Goal: Navigation & Orientation: Find specific page/section

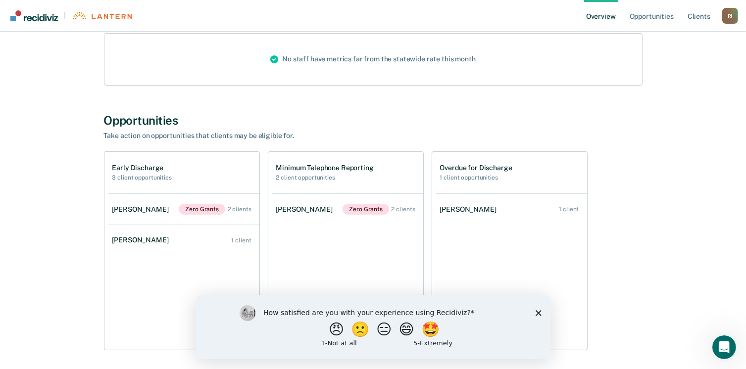
scroll to position [142, 0]
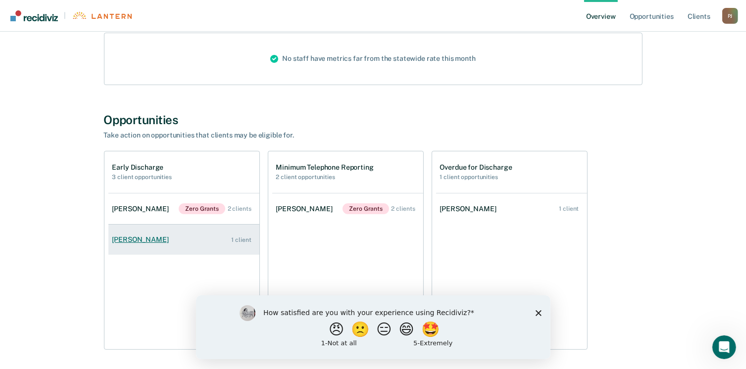
click at [242, 238] on div "1 client" at bounding box center [241, 240] width 20 height 7
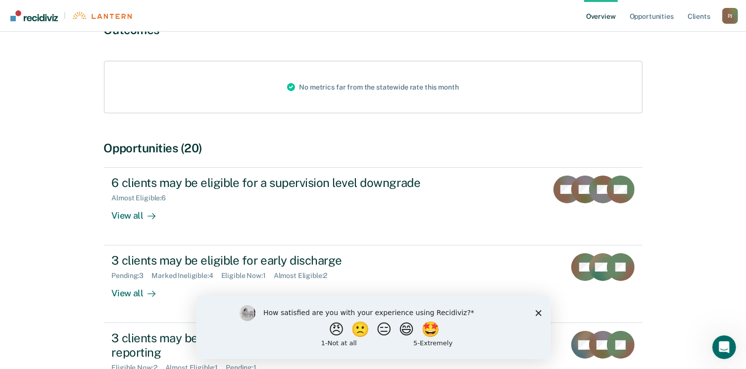
scroll to position [109, 0]
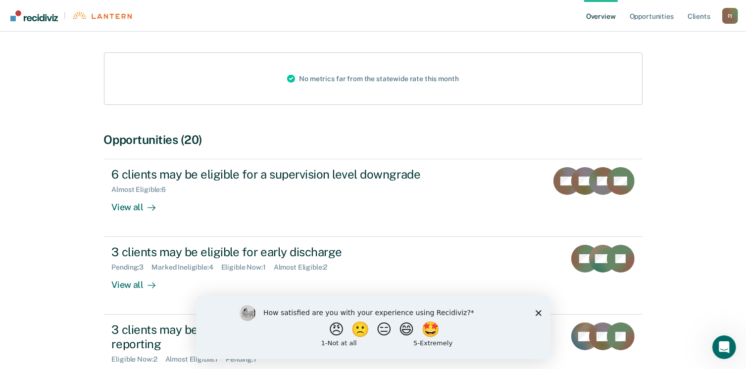
click at [535, 315] on div "How satisfied are you with your experience using Recidiviz? 😠 🙁 😑 😄 🤩 1 - Not a…" at bounding box center [373, 327] width 354 height 64
click at [538, 312] on polygon "Close survey" at bounding box center [538, 313] width 6 height 6
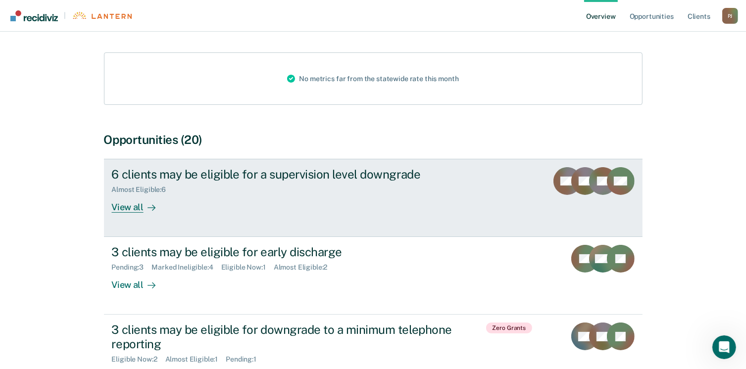
click at [122, 208] on div "View all" at bounding box center [139, 203] width 55 height 19
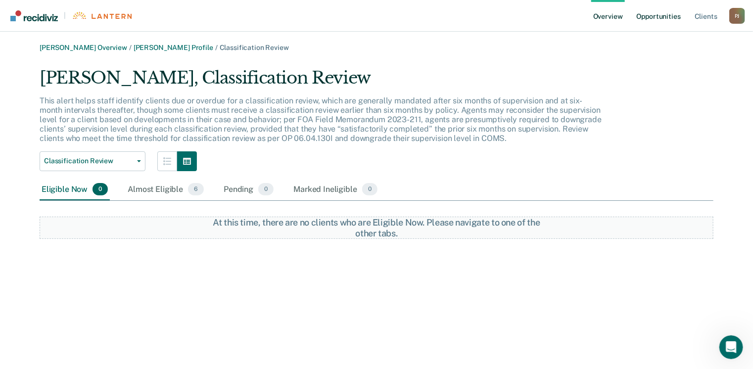
click at [653, 14] on link "Opportunities" at bounding box center [659, 16] width 48 height 32
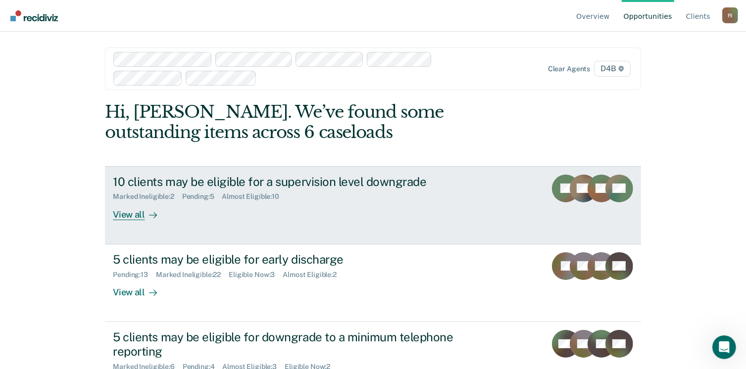
click at [135, 214] on div "View all" at bounding box center [140, 210] width 55 height 19
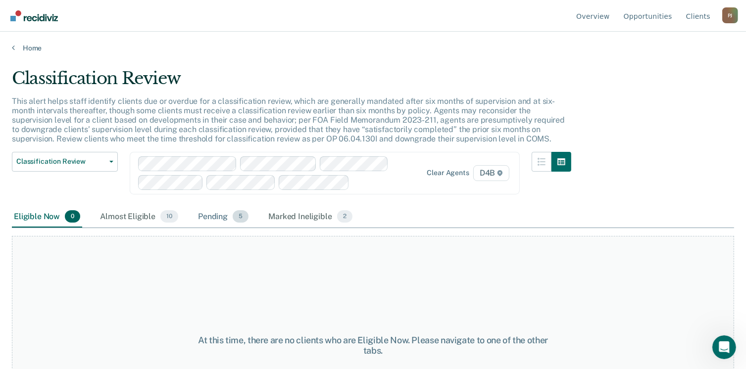
click at [208, 213] on div "Pending 5" at bounding box center [223, 217] width 54 height 22
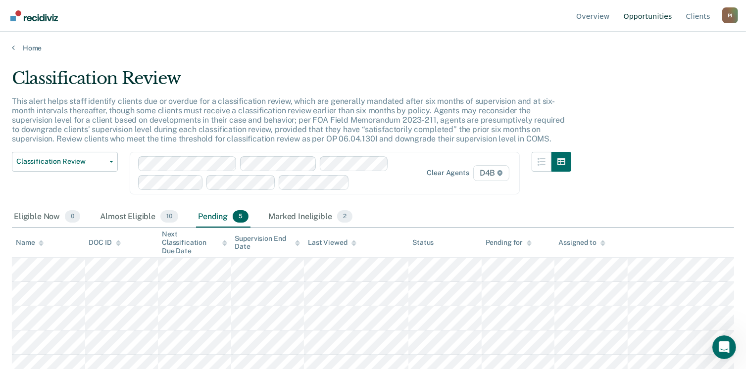
click at [648, 18] on link "Opportunities" at bounding box center [648, 16] width 52 height 32
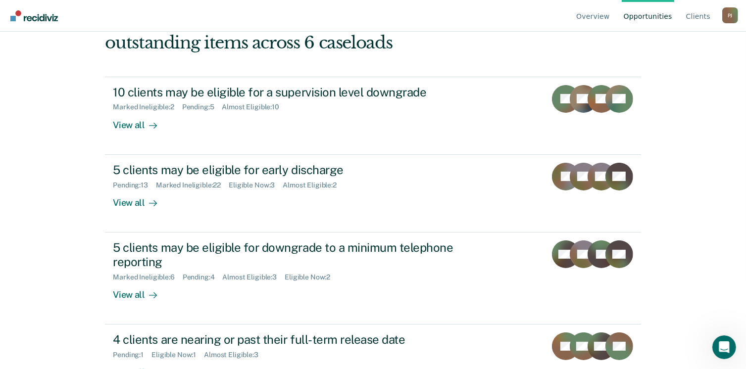
scroll to position [122, 0]
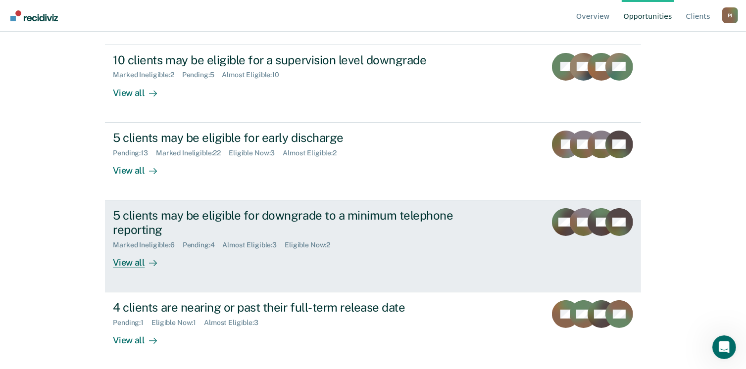
click at [129, 261] on div "View all" at bounding box center [140, 258] width 55 height 19
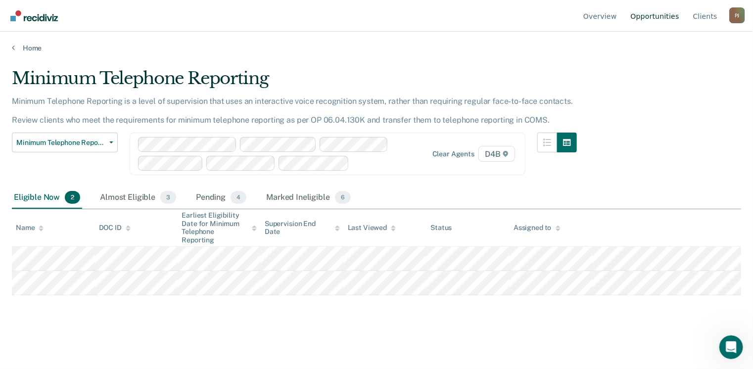
click at [667, 18] on link "Opportunities" at bounding box center [655, 16] width 52 height 32
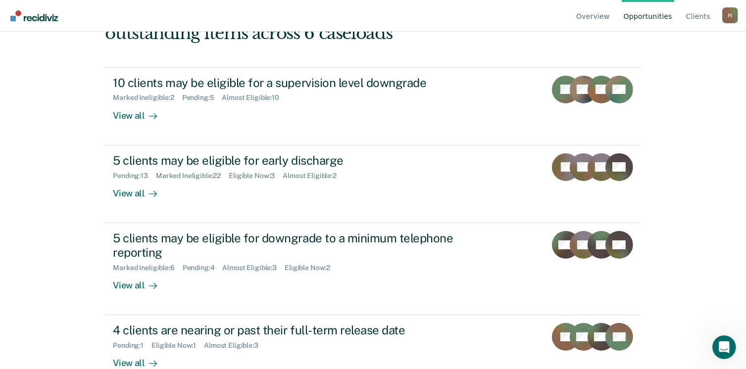
scroll to position [122, 0]
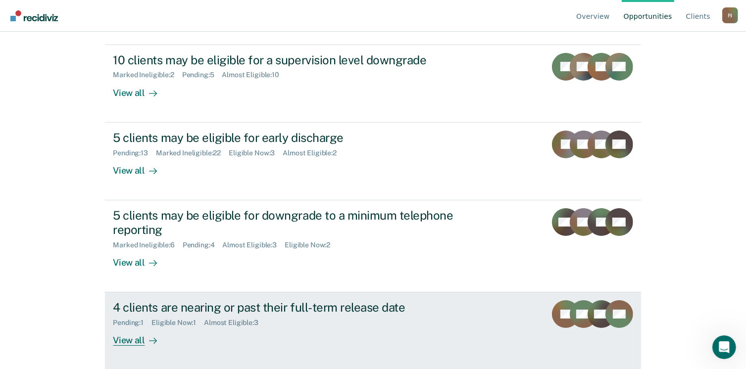
click at [126, 339] on div "View all" at bounding box center [140, 336] width 55 height 19
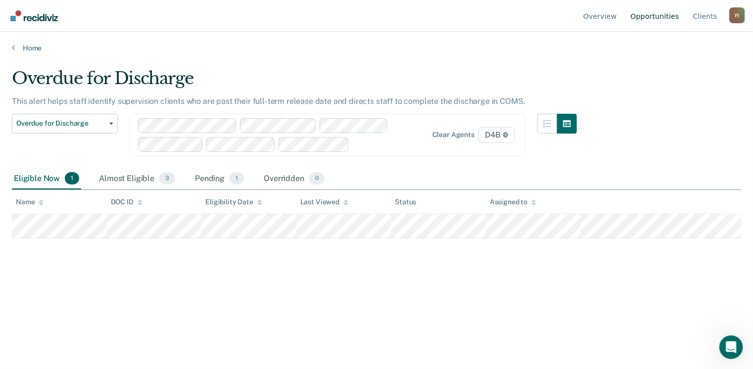
click at [656, 14] on link "Opportunities" at bounding box center [655, 16] width 52 height 32
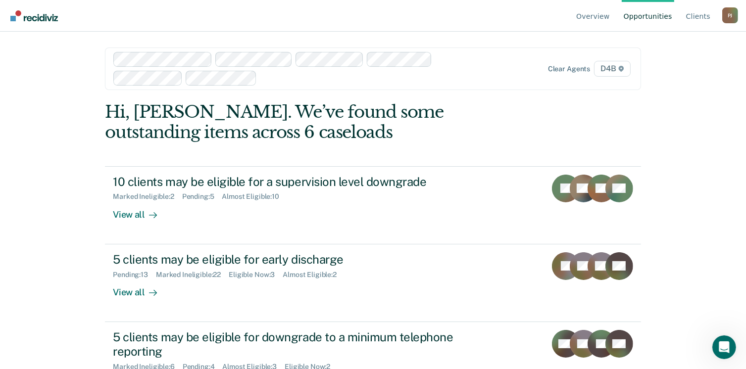
scroll to position [122, 0]
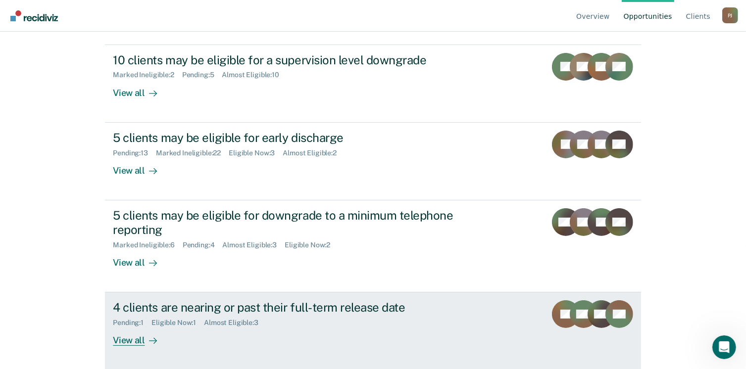
click at [126, 342] on div "View all" at bounding box center [140, 336] width 55 height 19
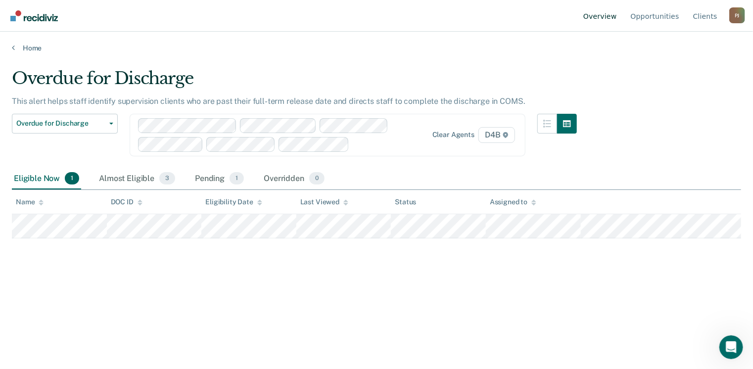
click at [618, 16] on link "Overview" at bounding box center [601, 16] width 38 height 32
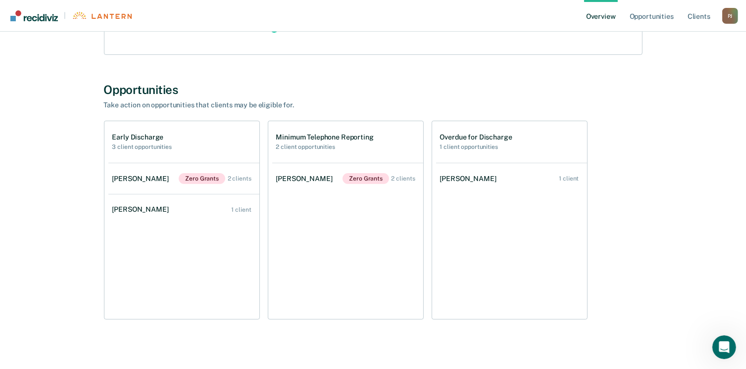
scroll to position [182, 0]
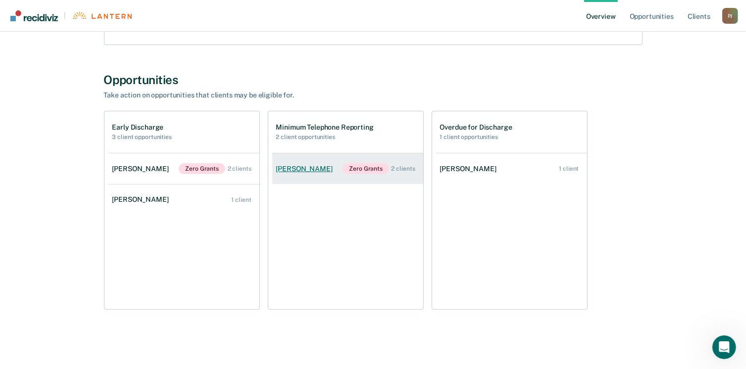
click at [408, 171] on div "2 clients" at bounding box center [404, 168] width 24 height 7
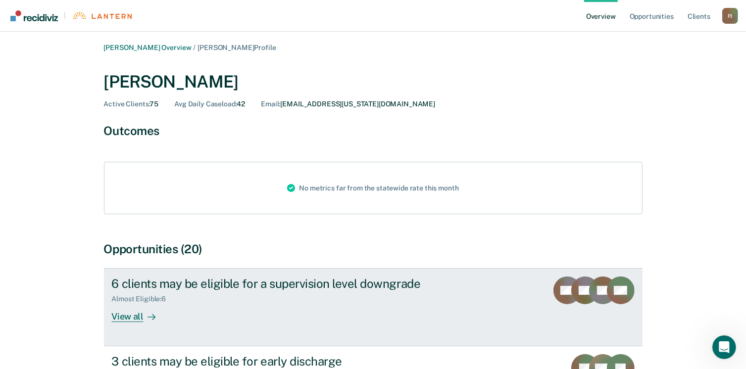
click at [135, 315] on div "View all" at bounding box center [139, 312] width 55 height 19
